Goal: Task Accomplishment & Management: Use online tool/utility

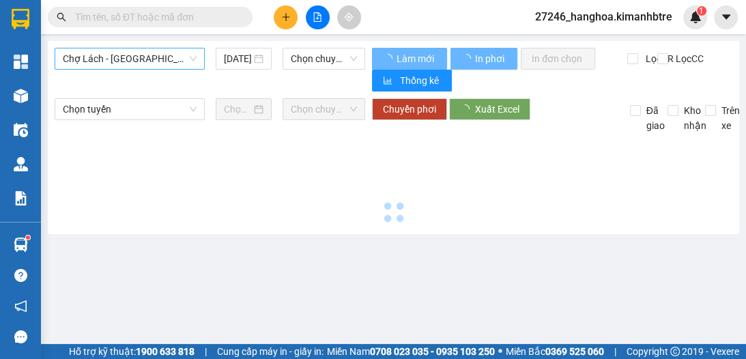
click at [156, 60] on span "Chợ Lách - [GEOGRAPHIC_DATA]" at bounding box center [130, 58] width 134 height 20
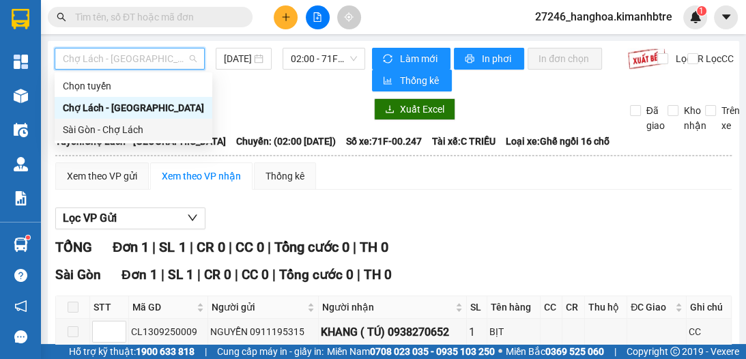
click at [140, 131] on div "Sài Gòn - Chợ Lách" at bounding box center [133, 129] width 141 height 15
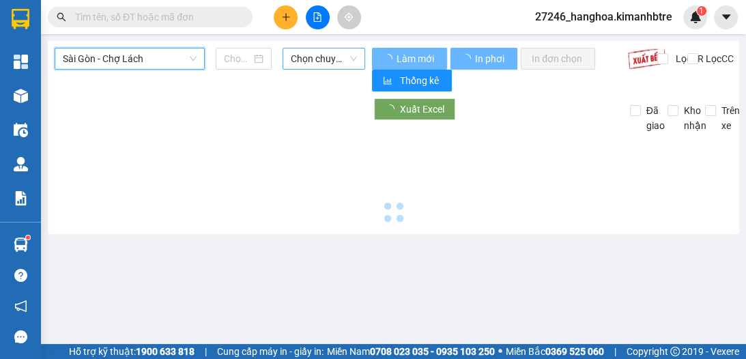
type input "[DATE]"
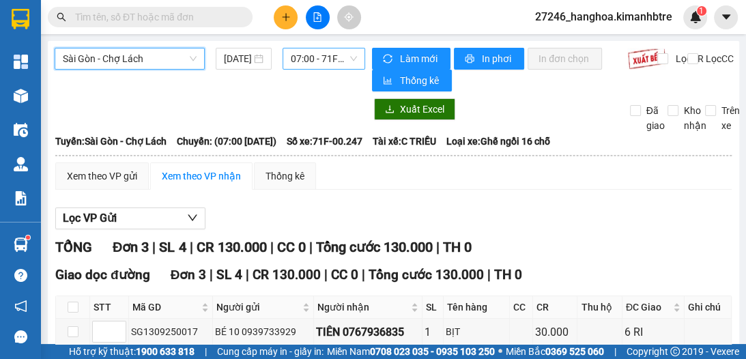
click at [321, 63] on span "07:00 - 71F-00.247" at bounding box center [324, 58] width 66 height 20
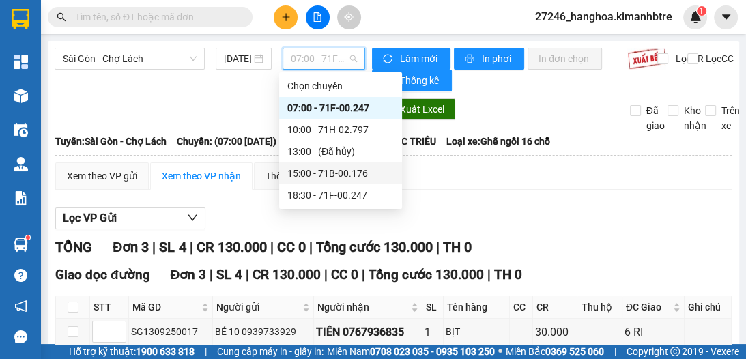
click at [322, 172] on div "15:00 - 71B-00.176" at bounding box center [340, 173] width 107 height 15
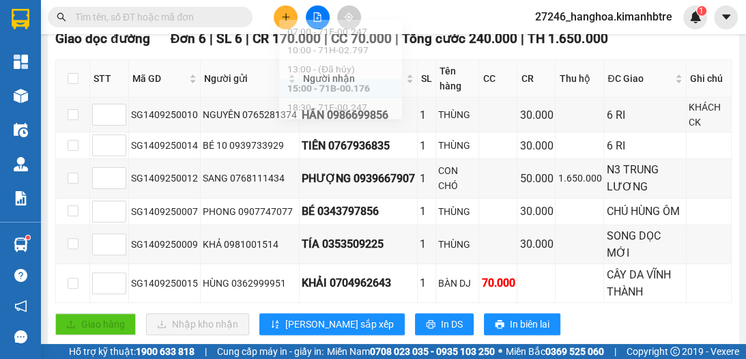
scroll to position [52, 0]
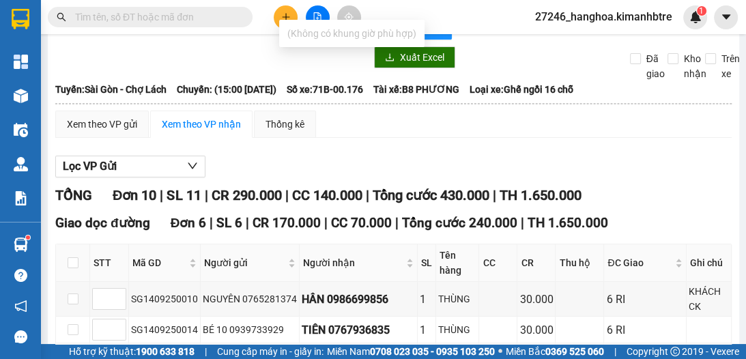
type input "0765281"
click at [187, 20] on input "text" at bounding box center [155, 17] width 161 height 15
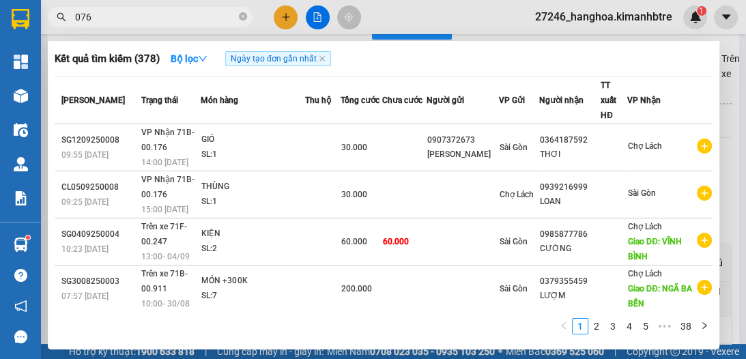
type input "0765"
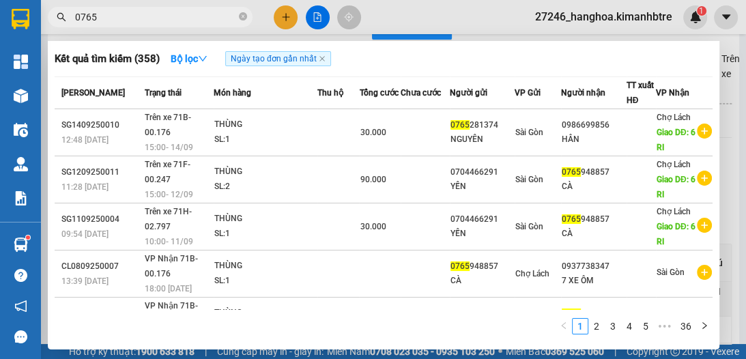
click at [242, 15] on icon "close-circle" at bounding box center [243, 16] width 8 height 8
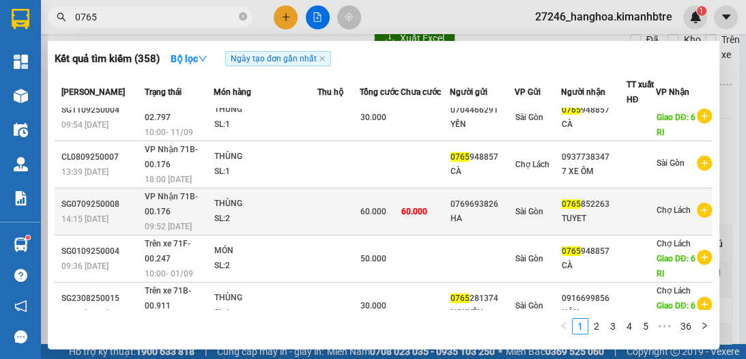
scroll to position [200, 0]
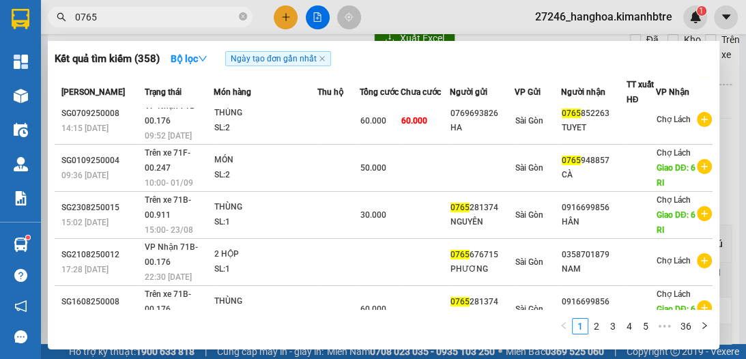
type input "0765"
click at [244, 18] on icon "close-circle" at bounding box center [243, 16] width 8 height 8
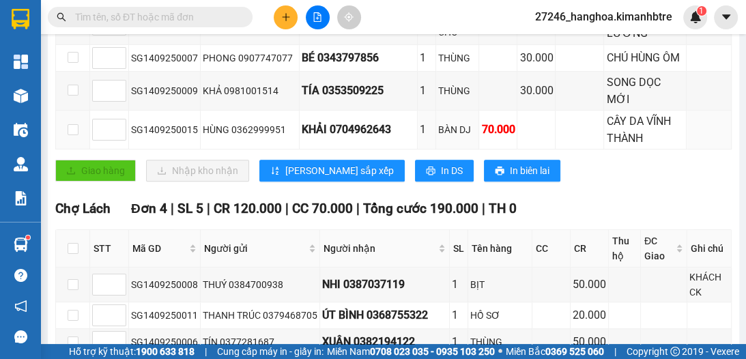
scroll to position [445, 0]
